Goal: Navigation & Orientation: Find specific page/section

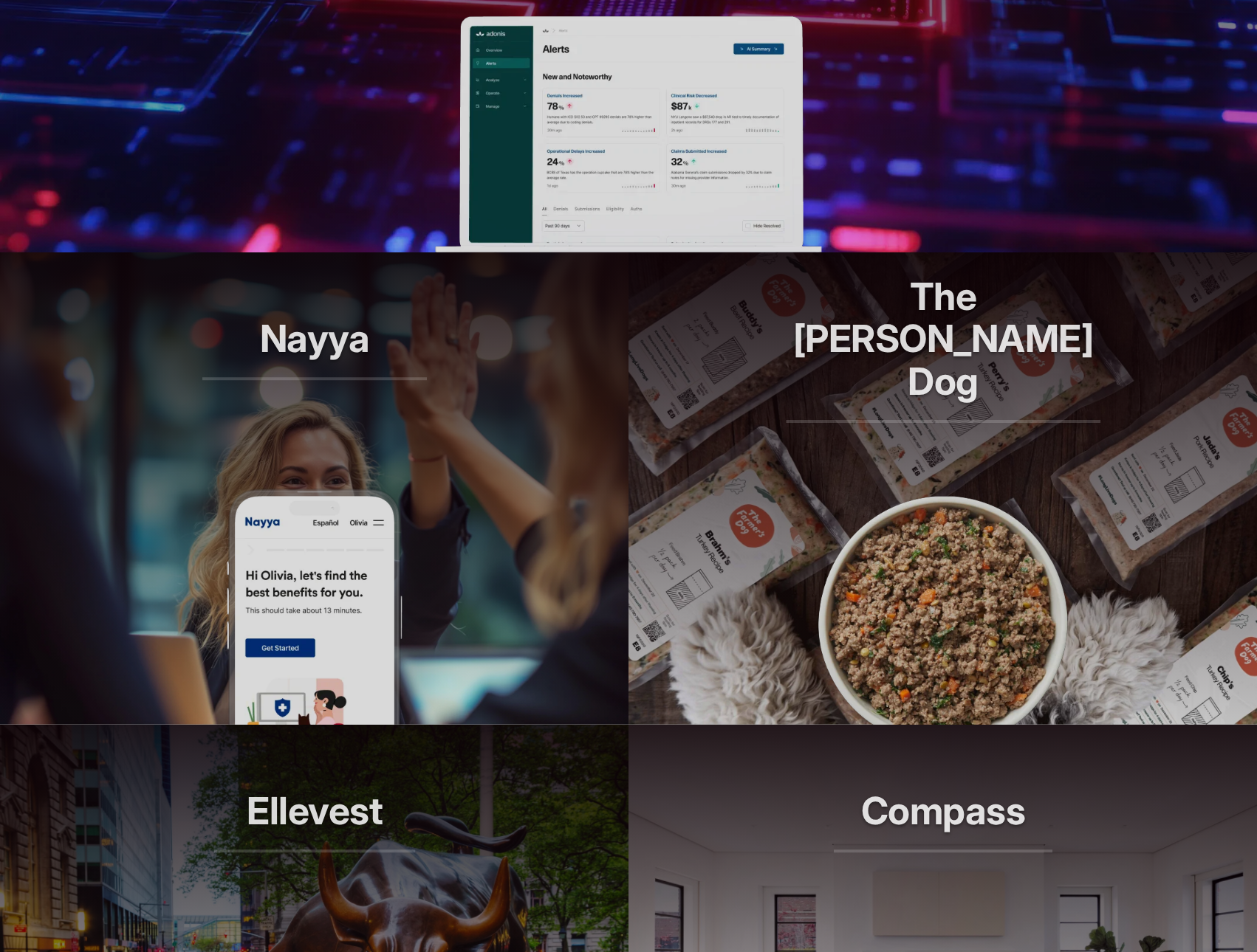
scroll to position [946, 0]
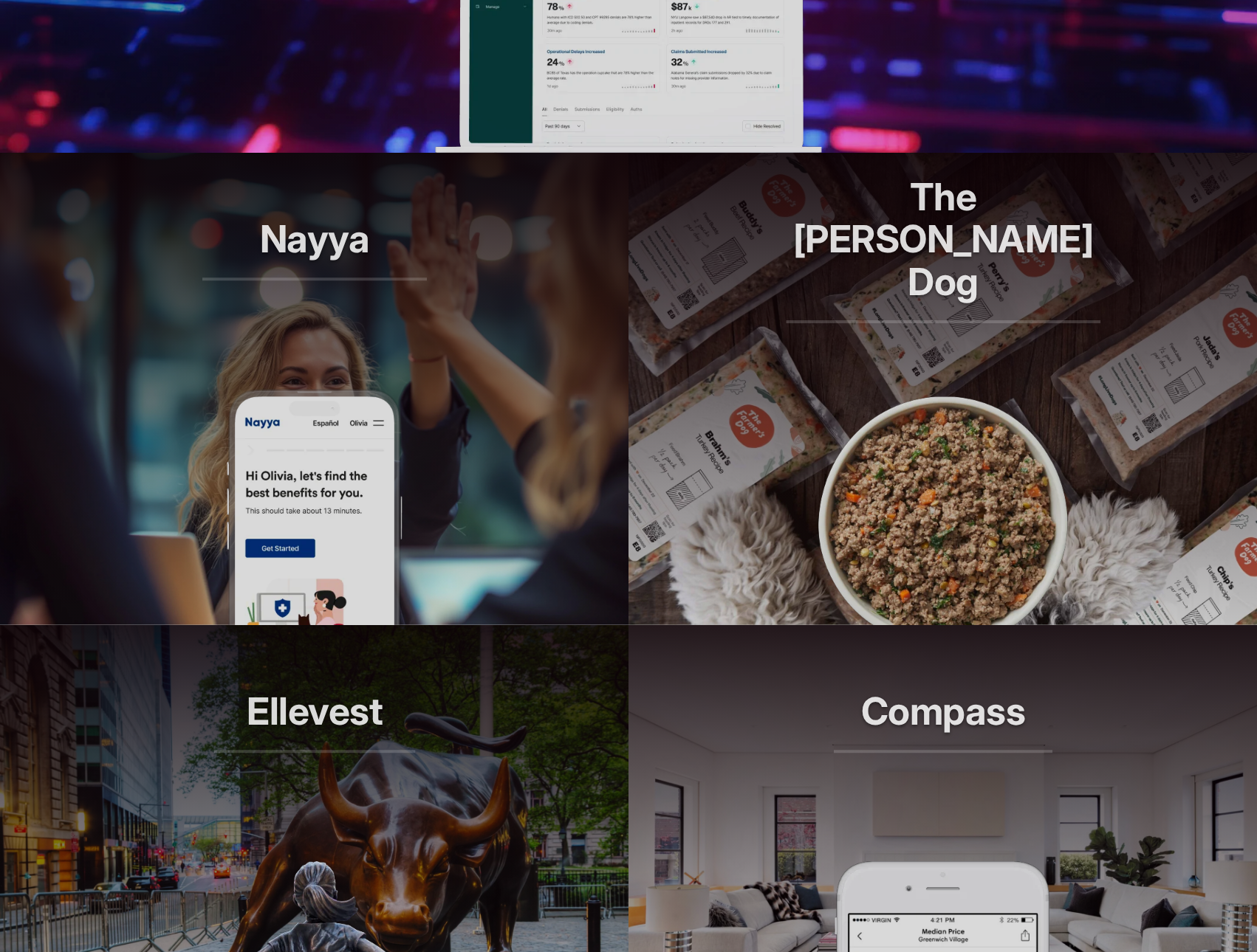
click at [399, 440] on img at bounding box center [314, 507] width 177 height 236
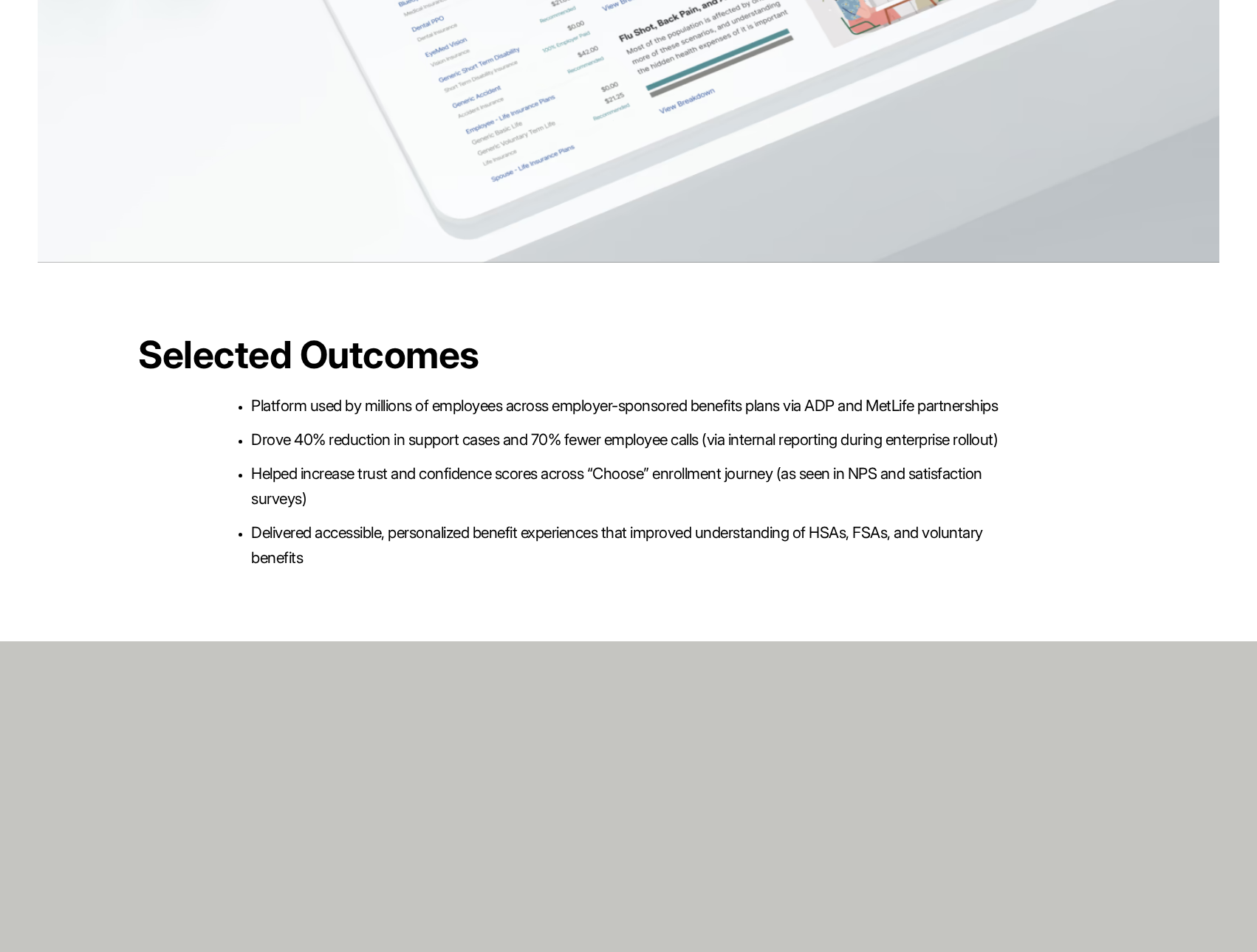
scroll to position [4619, 0]
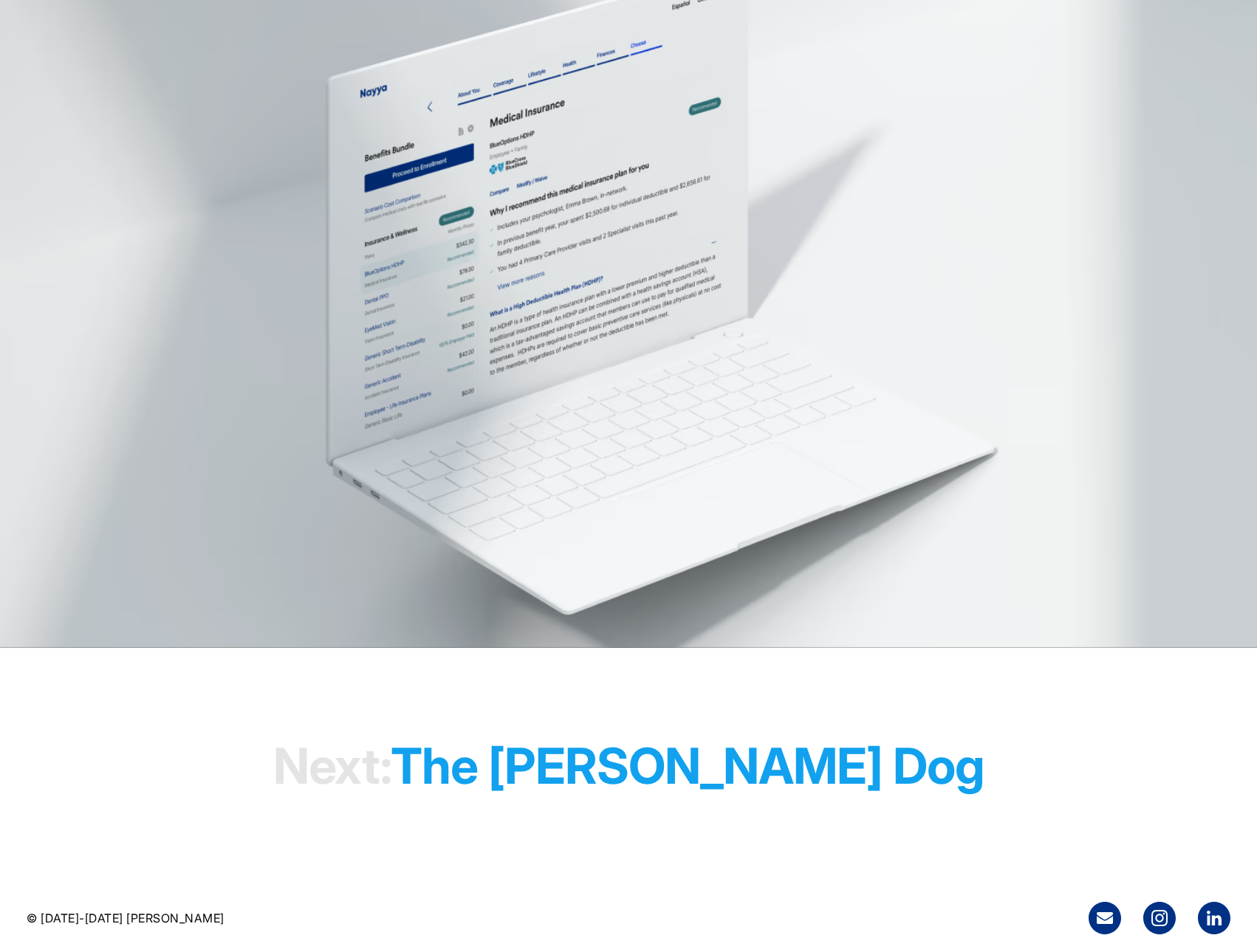
click at [697, 755] on h1 "Next: The Farmer's Dog" at bounding box center [628, 766] width 711 height 113
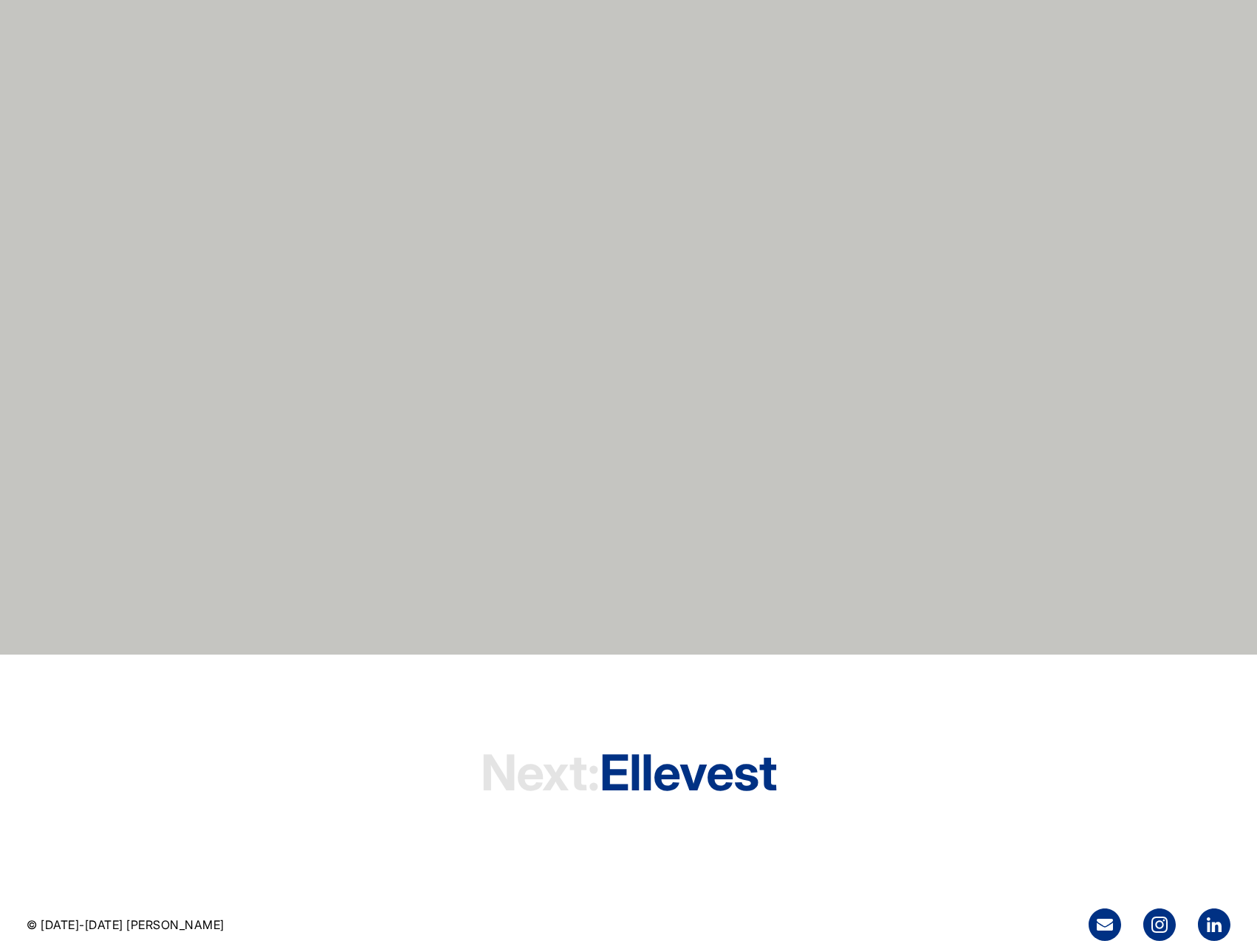
scroll to position [4618, 0]
